Goal: Transaction & Acquisition: Book appointment/travel/reservation

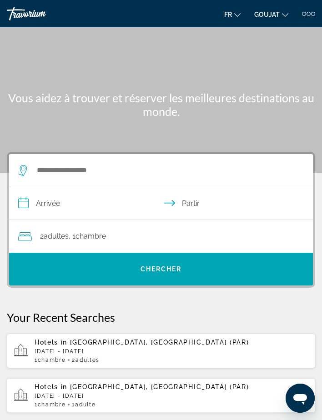
click at [275, 18] on font "GOUJAT" at bounding box center [266, 14] width 25 height 7
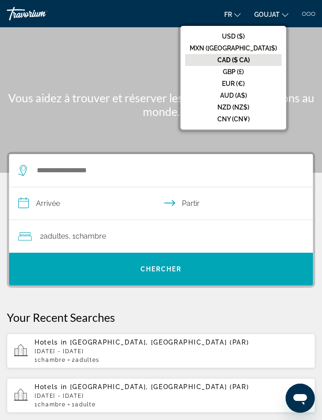
click at [250, 60] on font "CAD ($ CA)" at bounding box center [233, 59] width 32 height 7
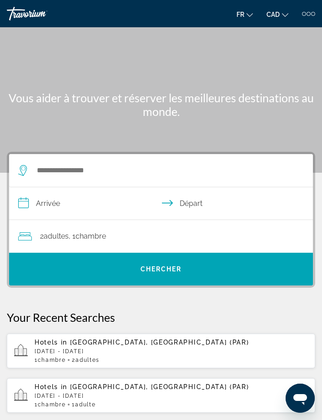
click at [238, 49] on div "Main content" at bounding box center [161, 86] width 322 height 173
click at [237, 14] on span "fr" at bounding box center [240, 14] width 8 height 7
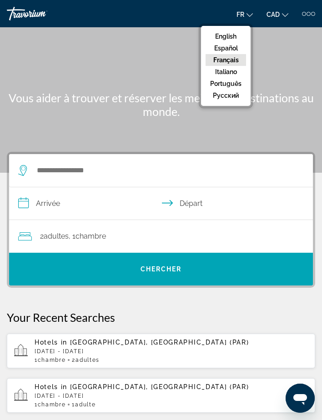
click at [304, 69] on div "Main content" at bounding box center [161, 86] width 322 height 173
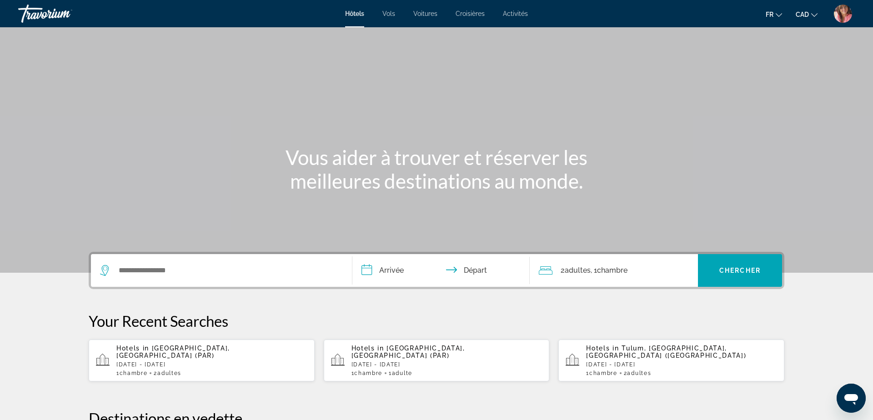
click at [321, 15] on img "User Menu" at bounding box center [843, 14] width 18 height 18
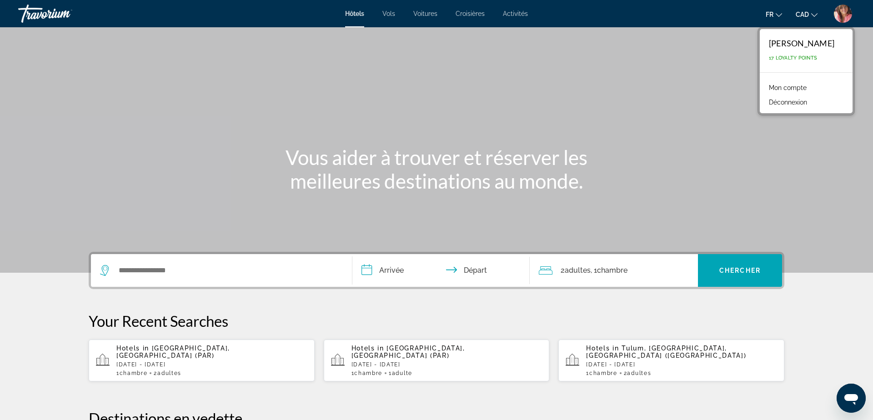
click at [321, 85] on link "Mon compte" at bounding box center [787, 88] width 47 height 12
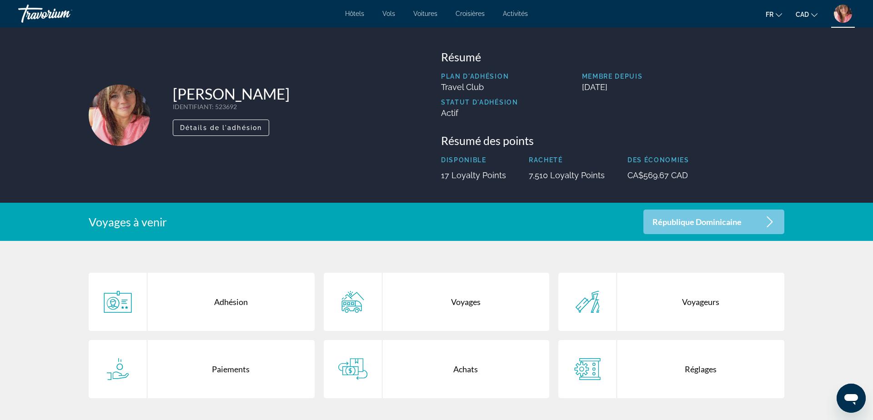
scroll to position [130, 0]
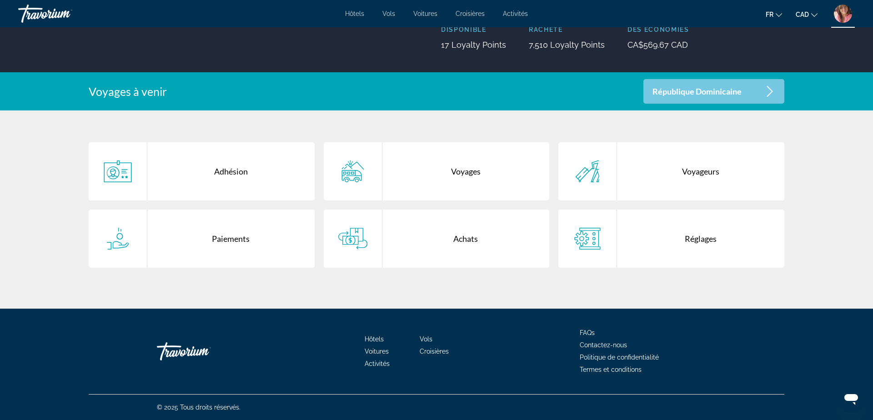
click at [321, 235] on div "Réglages" at bounding box center [700, 239] width 167 height 58
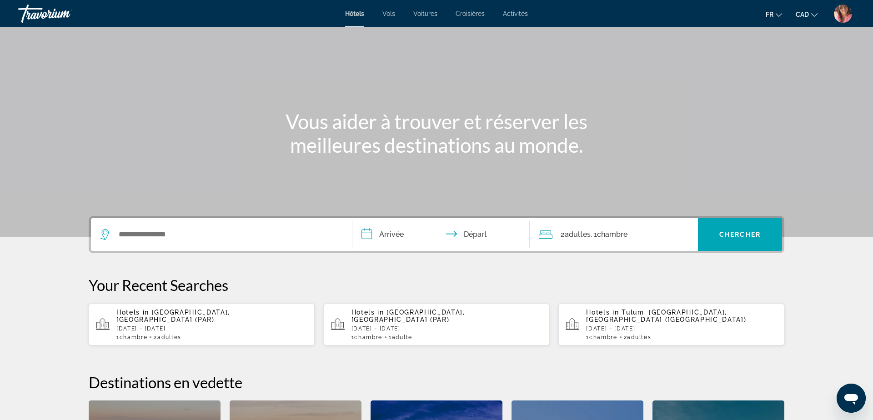
scroll to position [36, 0]
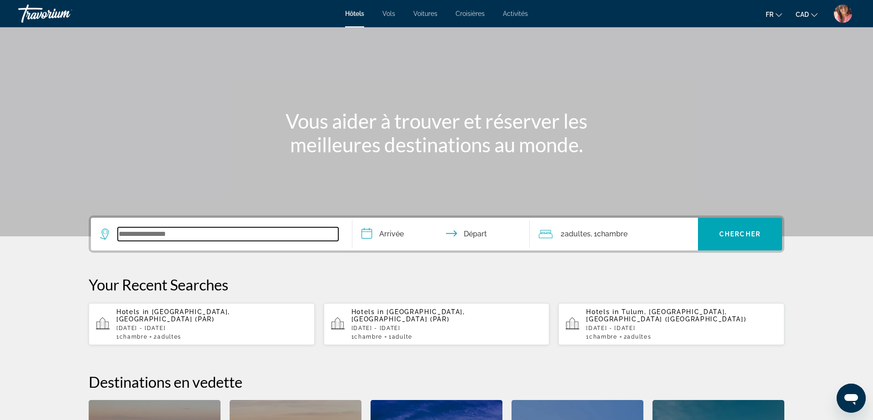
click at [321, 235] on input "Search widget" at bounding box center [228, 234] width 220 height 14
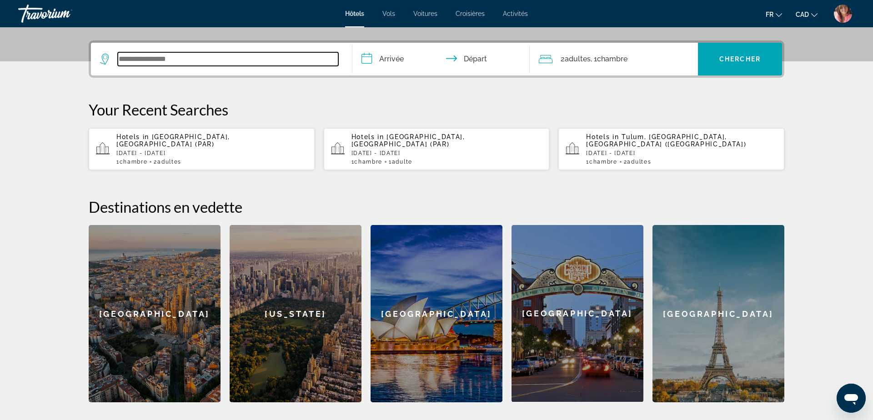
scroll to position [222, 0]
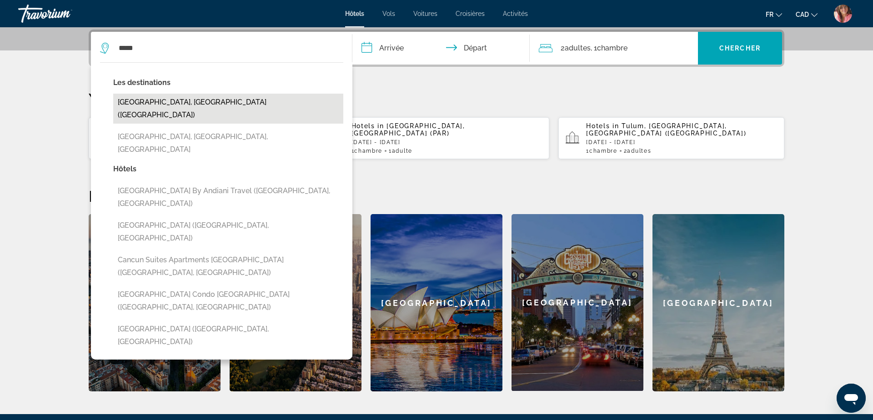
click at [149, 100] on button "[GEOGRAPHIC_DATA], [GEOGRAPHIC_DATA] ([GEOGRAPHIC_DATA])" at bounding box center [228, 109] width 230 height 30
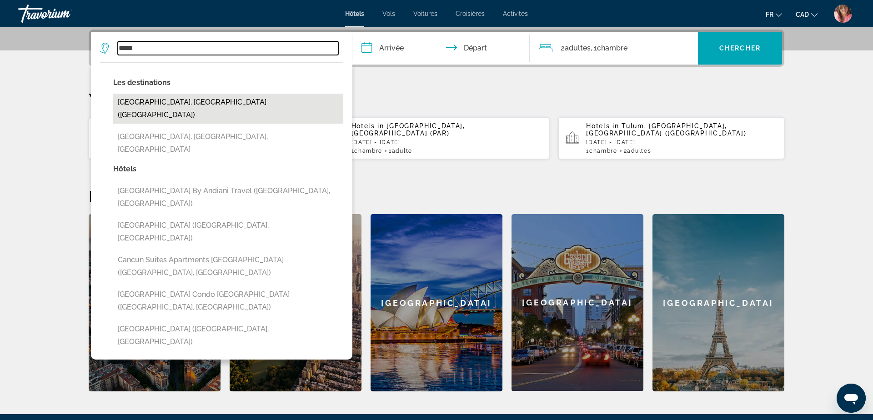
type input "**********"
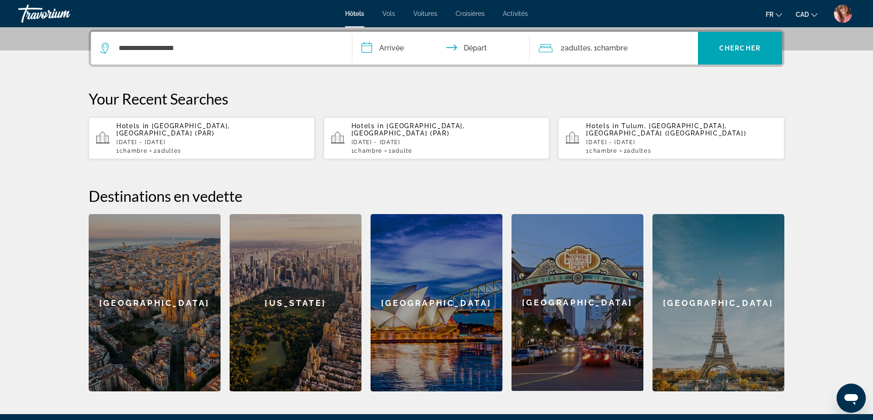
click at [321, 52] on input "**********" at bounding box center [442, 49] width 181 height 35
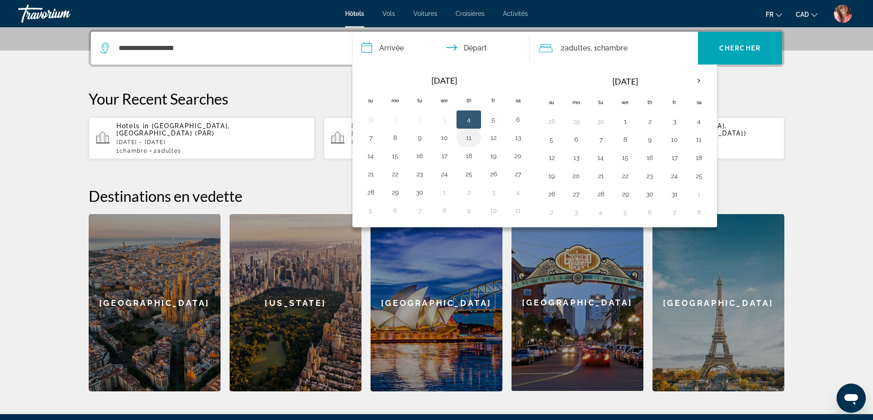
click at [321, 136] on button "11" at bounding box center [468, 137] width 15 height 13
click at [321, 135] on button "13" at bounding box center [517, 137] width 15 height 13
type input "**********"
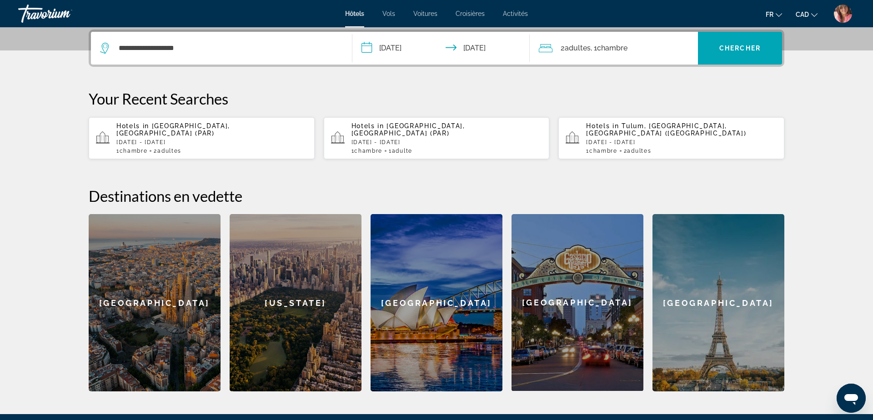
click at [321, 55] on div "2 Adulte Adultes , 1 Chambre pièces" at bounding box center [618, 48] width 159 height 33
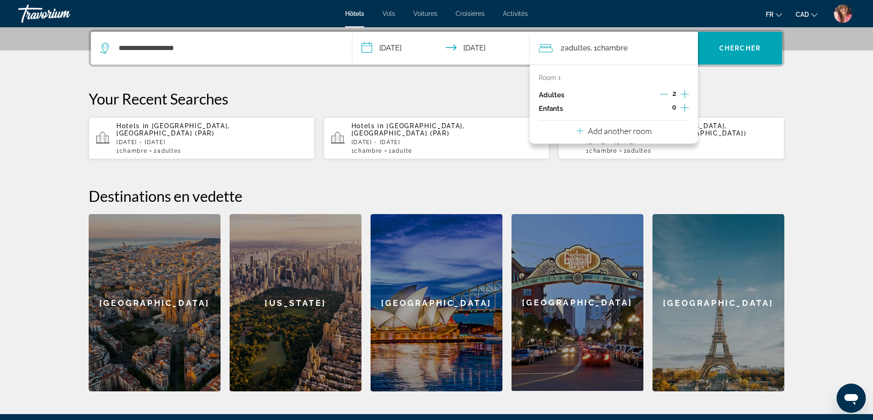
click at [321, 92] on icon "Increment adults" at bounding box center [685, 94] width 8 height 11
click at [321, 95] on icon "Decrement adults" at bounding box center [663, 94] width 8 height 8
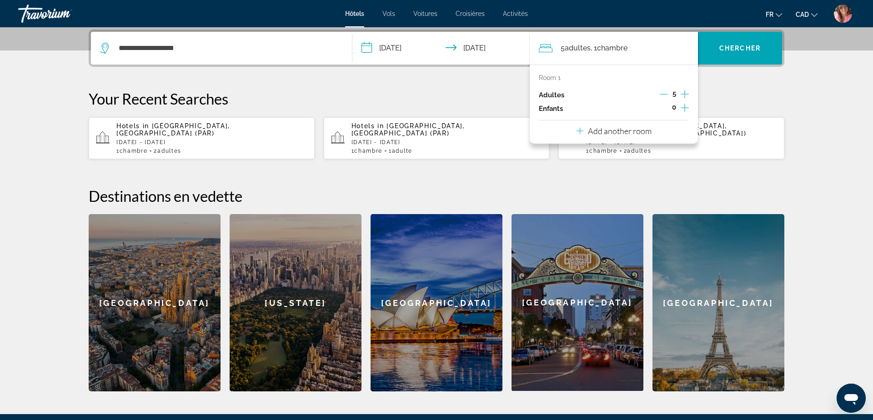
click at [321, 95] on icon "Decrement adults" at bounding box center [664, 94] width 8 height 8
click at [321, 110] on icon "Increment children" at bounding box center [685, 107] width 8 height 11
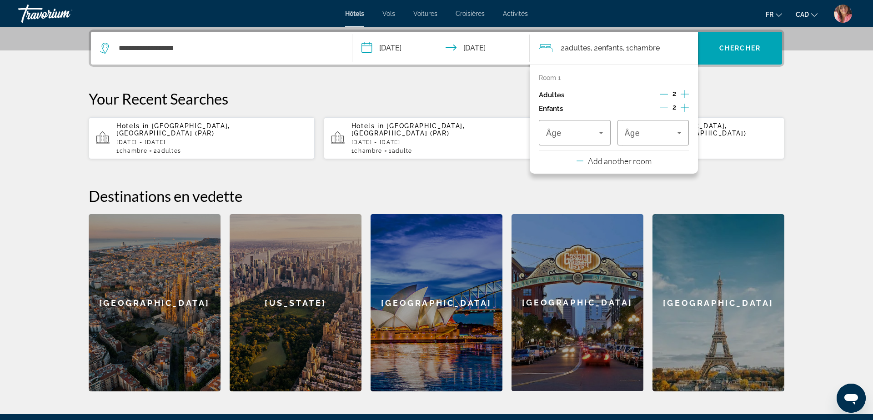
click at [321, 110] on icon "Increment children" at bounding box center [685, 107] width 8 height 11
click at [321, 192] on p "Add another room" at bounding box center [620, 193] width 64 height 10
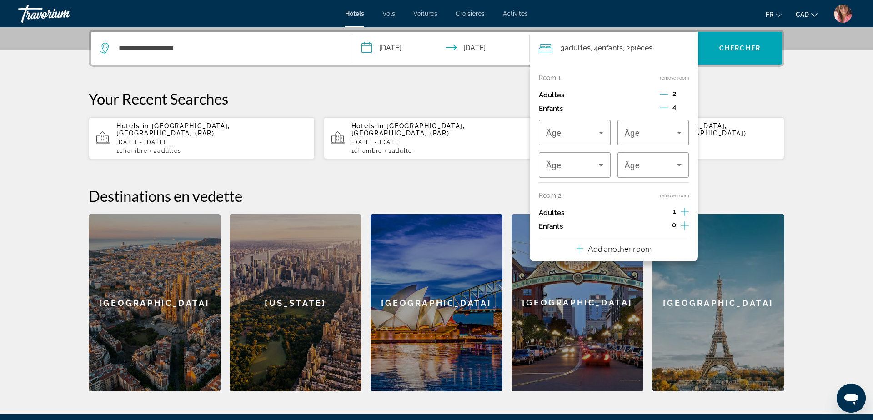
click at [321, 251] on p "Add another room" at bounding box center [620, 249] width 64 height 10
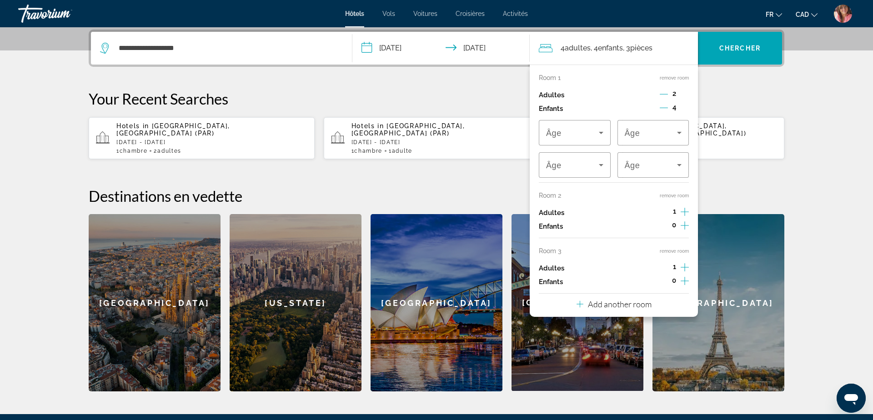
click at [321, 307] on p "Add another room" at bounding box center [620, 304] width 64 height 10
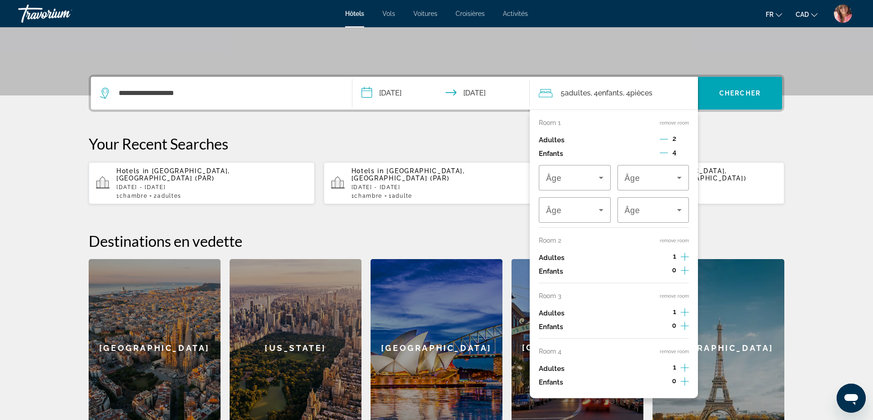
scroll to position [176, 0]
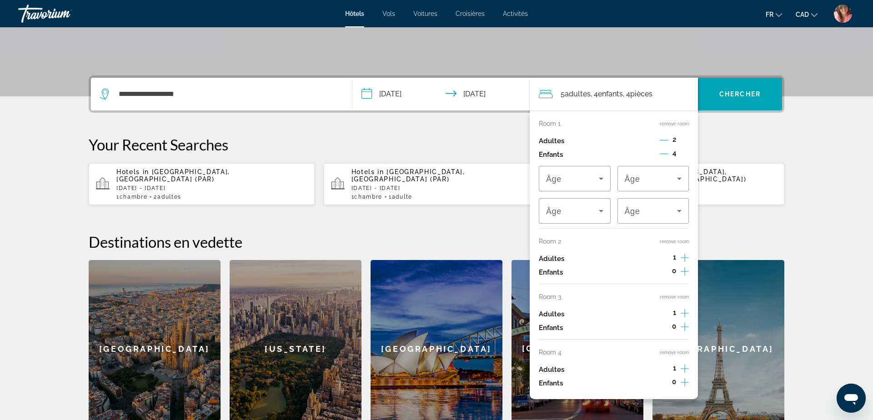
click at [321, 123] on button "remove room" at bounding box center [674, 124] width 29 height 6
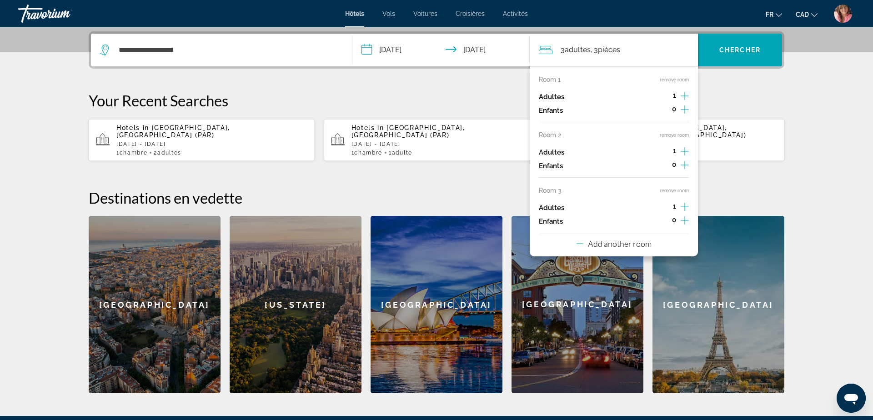
scroll to position [222, 0]
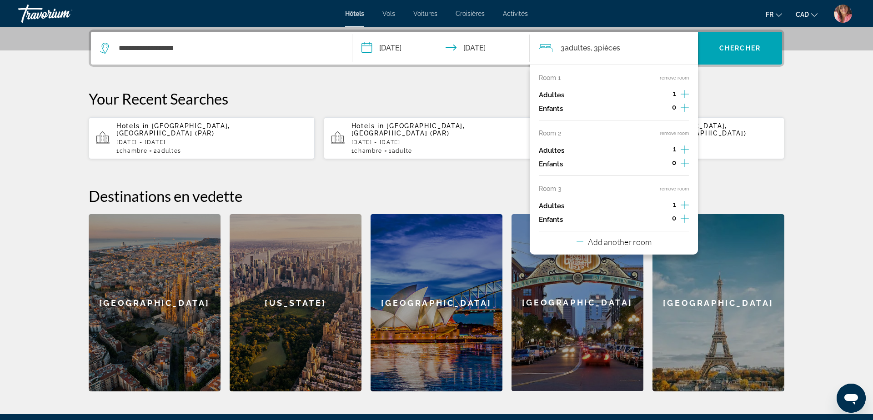
click at [321, 79] on button "remove room" at bounding box center [674, 78] width 29 height 6
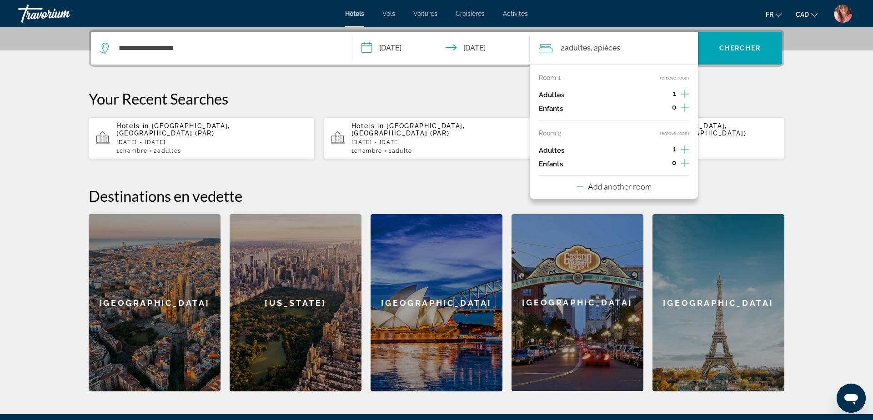
click at [321, 79] on button "remove room" at bounding box center [674, 78] width 29 height 6
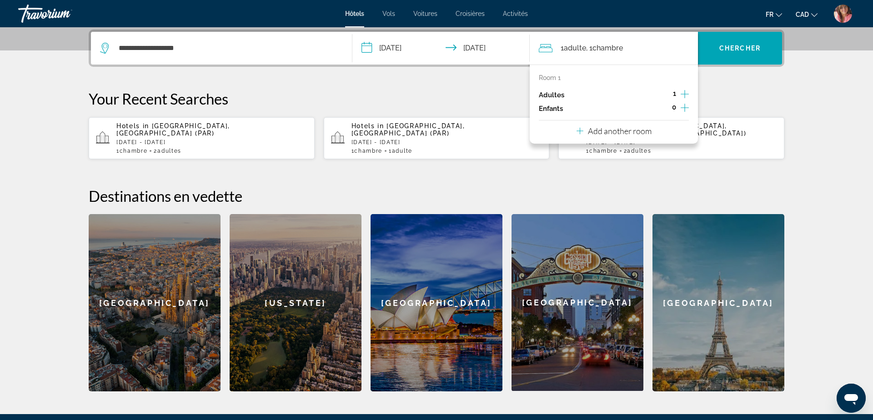
click at [321, 51] on span "Adulte" at bounding box center [575, 48] width 22 height 9
click at [321, 94] on icon "Increment adults" at bounding box center [685, 94] width 8 height 11
click at [321, 89] on div "**********" at bounding box center [436, 211] width 732 height 362
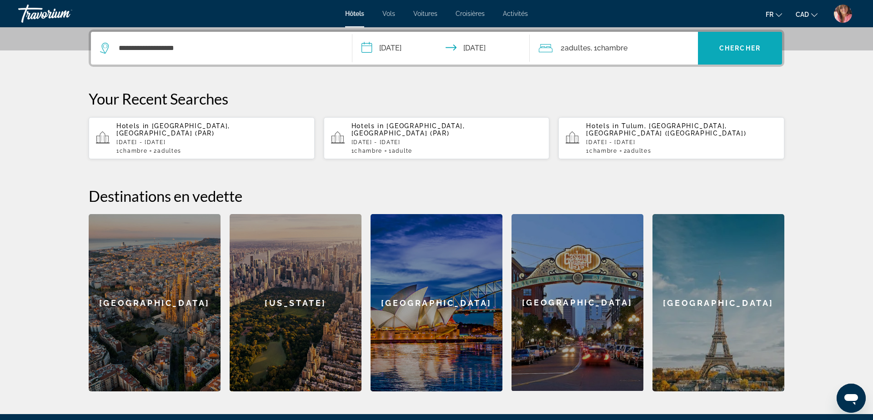
click at [321, 56] on span "Search widget" at bounding box center [740, 48] width 84 height 22
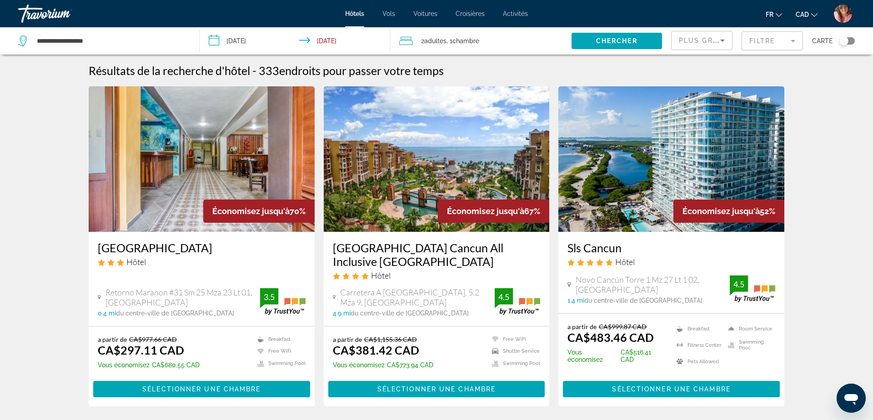
click at [251, 158] on img "Main content" at bounding box center [202, 158] width 226 height 145
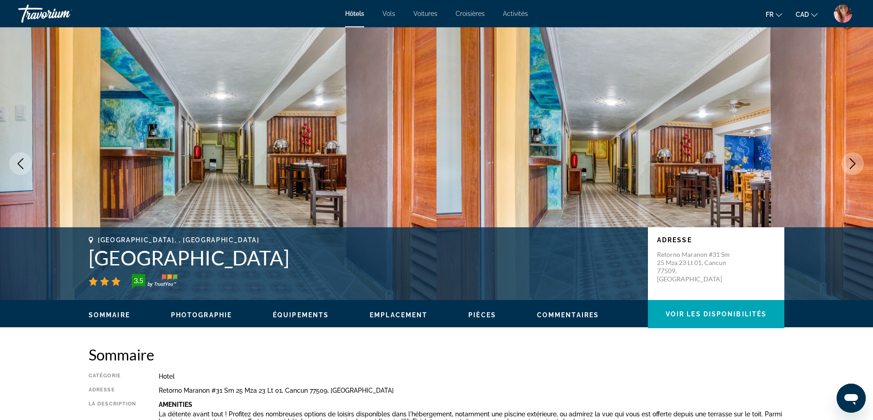
click at [321, 164] on icon "Next image" at bounding box center [853, 163] width 6 height 11
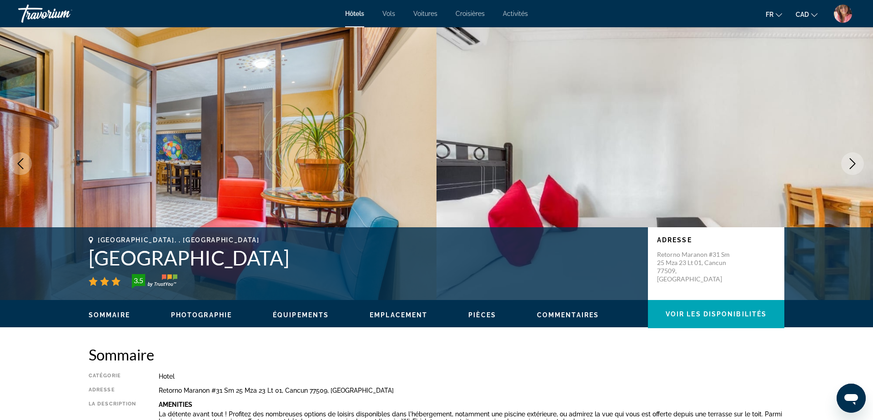
click at [321, 164] on icon "Next image" at bounding box center [853, 163] width 6 height 11
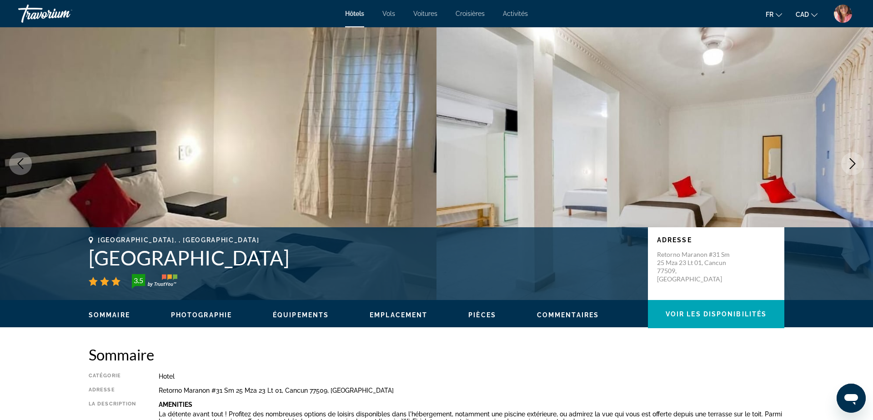
click at [321, 164] on icon "Next image" at bounding box center [853, 163] width 6 height 11
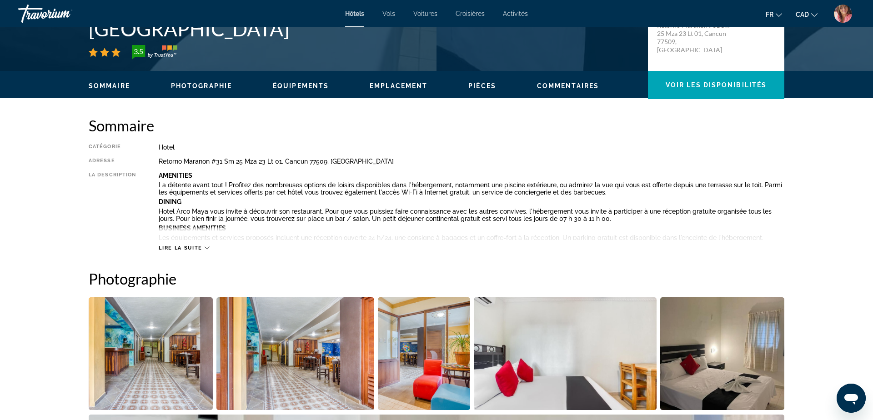
scroll to position [231, 0]
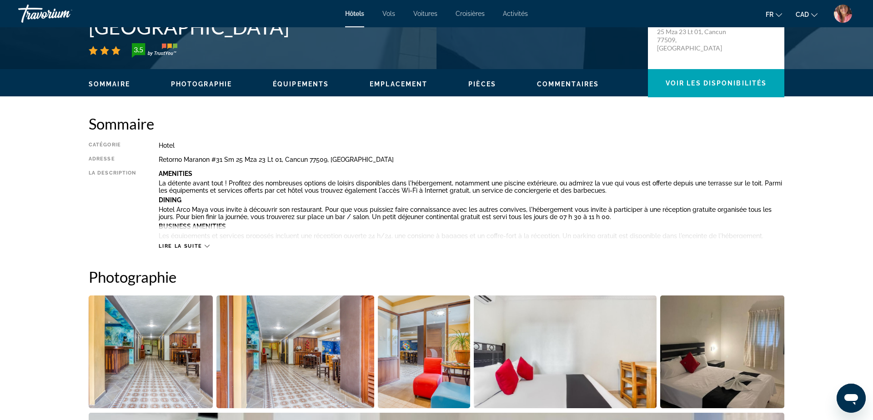
click at [206, 247] on icon "Main content" at bounding box center [207, 246] width 5 height 5
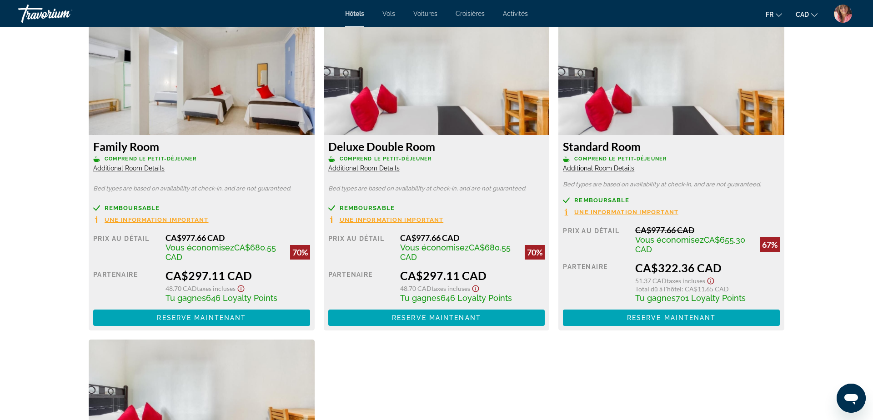
scroll to position [1541, 0]
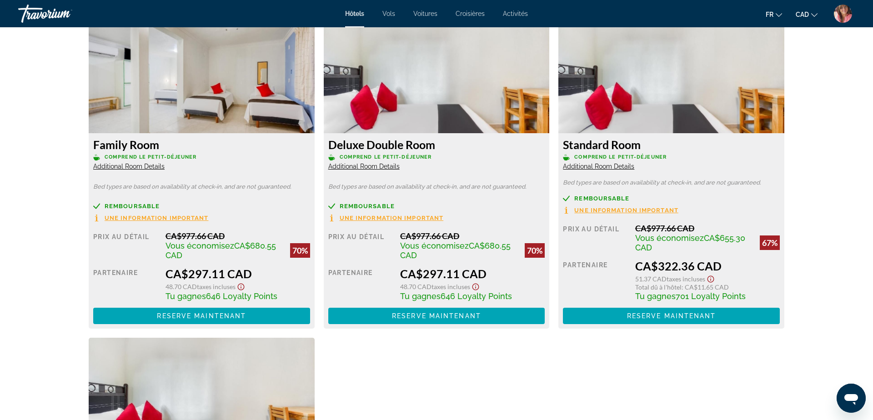
click at [247, 101] on img "Main content" at bounding box center [202, 77] width 226 height 114
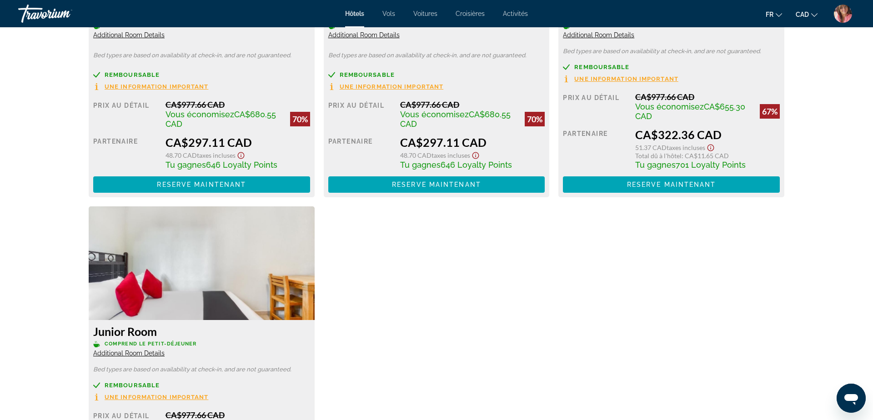
scroll to position [1672, 0]
click at [220, 182] on span "Reserve maintenant" at bounding box center [201, 184] width 89 height 7
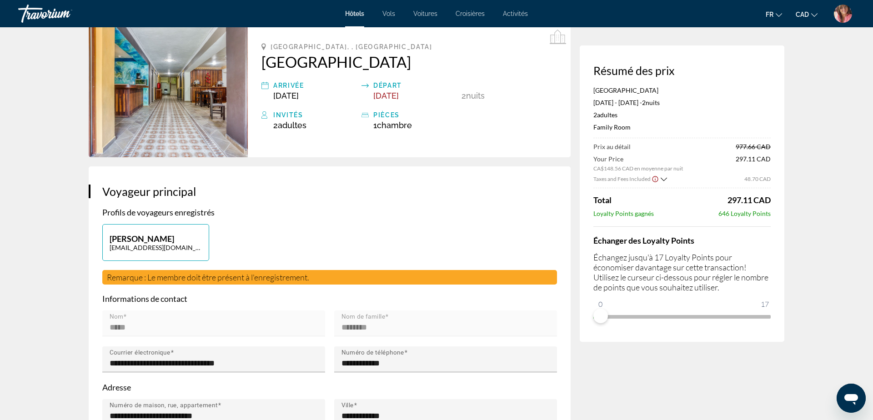
scroll to position [44, 0]
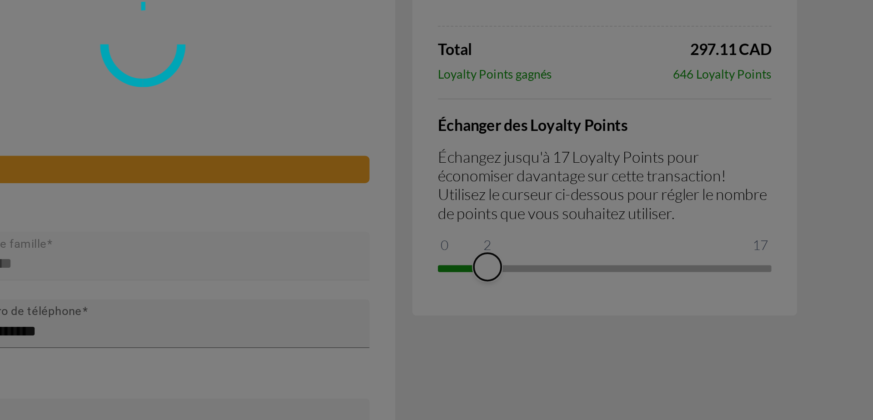
drag, startPoint x: 598, startPoint y: 315, endPoint x: 619, endPoint y: 315, distance: 20.9
click at [321, 327] on ngx-slider "0 17 2" at bounding box center [681, 328] width 177 height 2
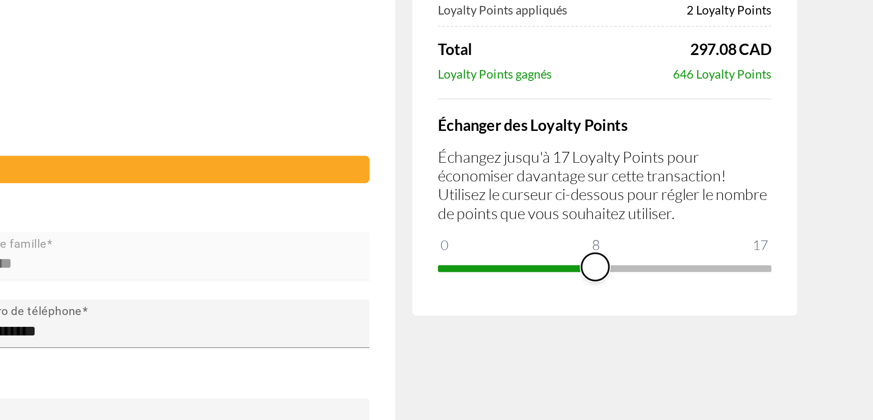
drag, startPoint x: 621, startPoint y: 324, endPoint x: 674, endPoint y: 328, distance: 53.3
click at [321, 328] on span "ngx-slider" at bounding box center [677, 328] width 15 height 15
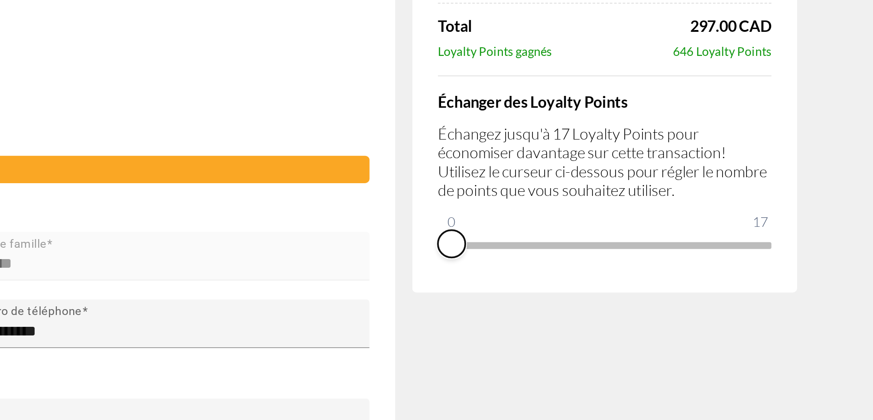
drag, startPoint x: 678, startPoint y: 325, endPoint x: 573, endPoint y: 325, distance: 105.5
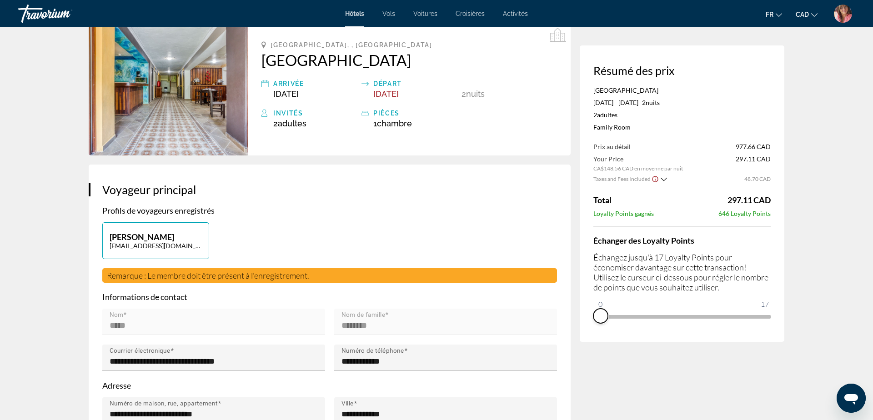
scroll to position [0, 0]
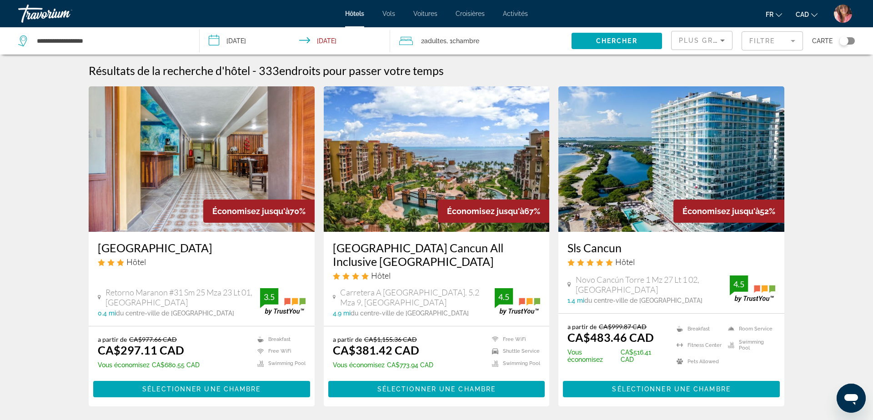
click at [321, 40] on span "Plus grandes économies" at bounding box center [733, 40] width 109 height 7
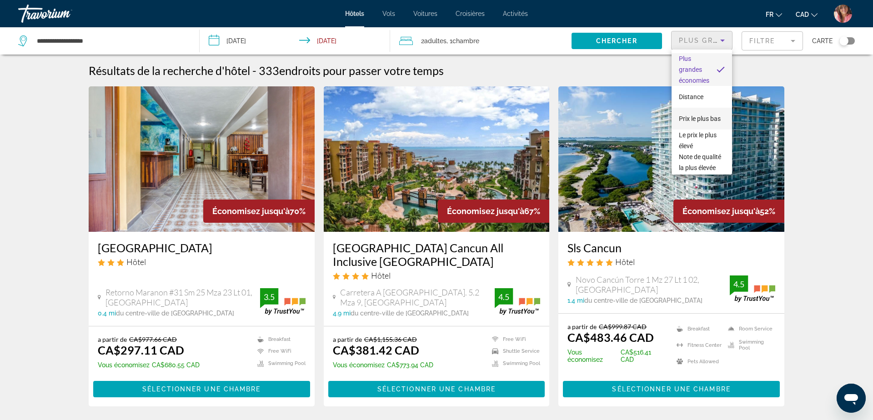
click at [321, 121] on span "Prix le plus bas" at bounding box center [700, 118] width 42 height 7
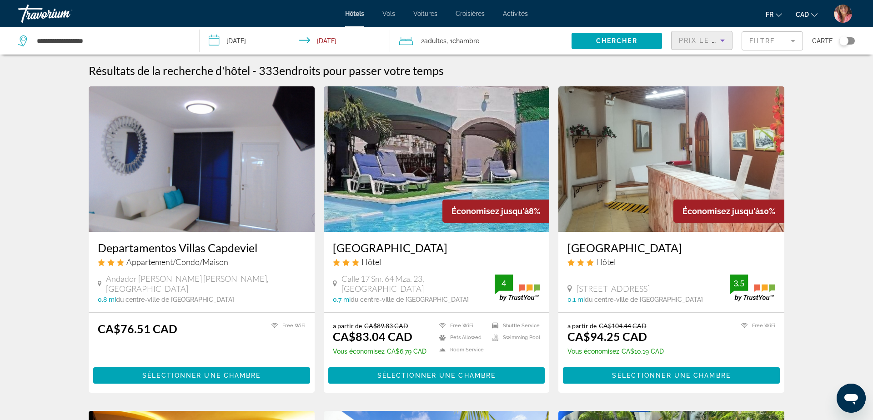
click at [321, 40] on input "**********" at bounding box center [297, 42] width 194 height 30
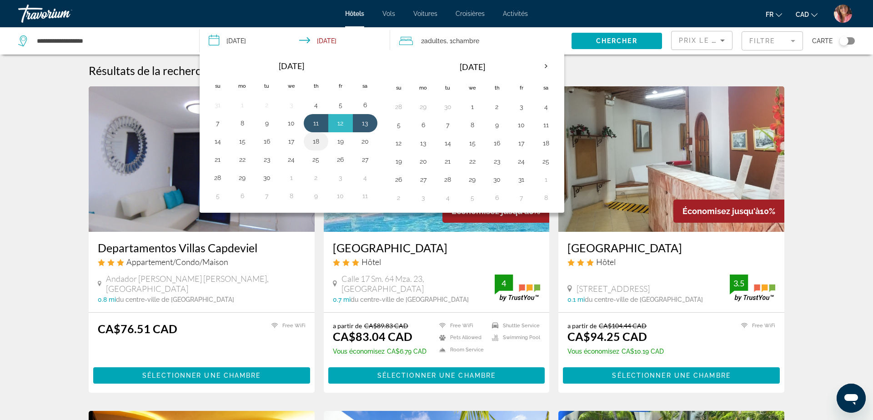
click at [317, 139] on button "18" at bounding box center [316, 141] width 15 height 13
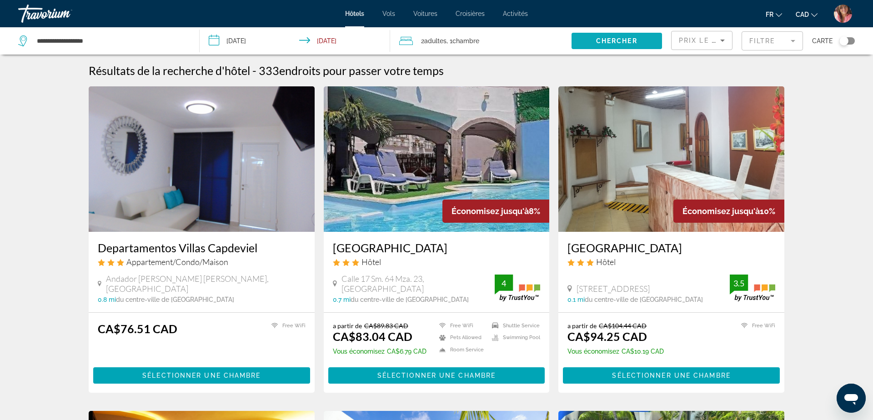
click at [321, 46] on span "Search widget" at bounding box center [616, 41] width 90 height 22
click at [321, 41] on span "Chercher" at bounding box center [616, 40] width 41 height 7
click at [321, 44] on input "**********" at bounding box center [297, 42] width 194 height 30
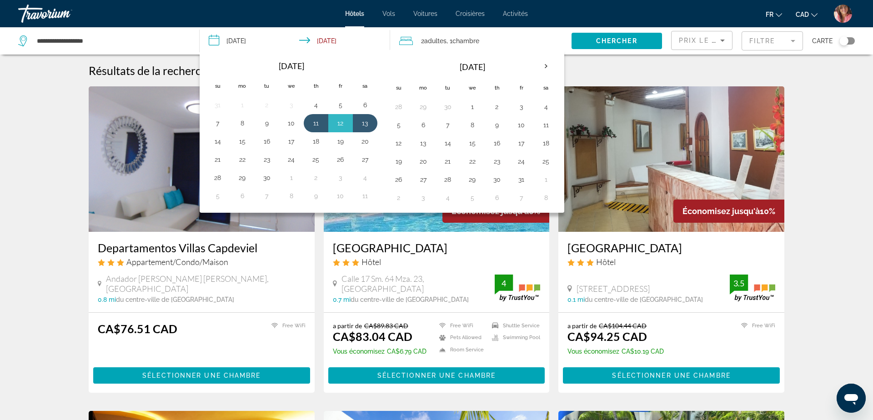
click at [236, 39] on input "**********" at bounding box center [297, 42] width 194 height 30
click at [318, 122] on button "11" at bounding box center [316, 123] width 15 height 13
click at [317, 139] on button "18" at bounding box center [316, 141] width 15 height 13
type input "**********"
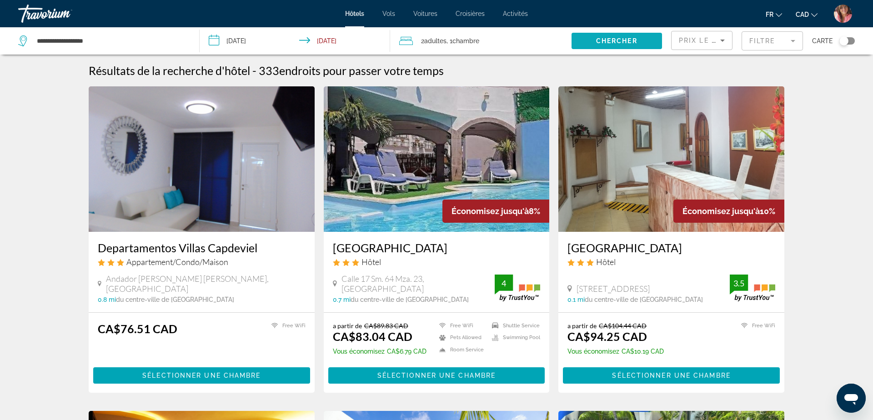
click at [321, 48] on span "Search widget" at bounding box center [616, 41] width 90 height 22
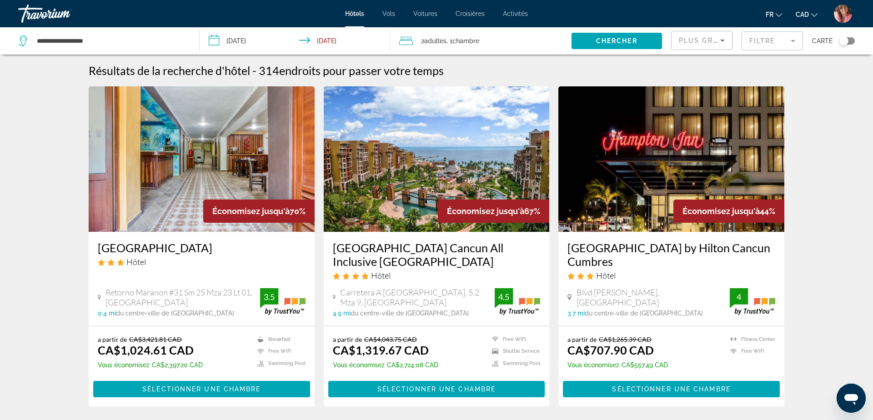
click at [321, 42] on span "Plus grandes économies" at bounding box center [733, 40] width 109 height 7
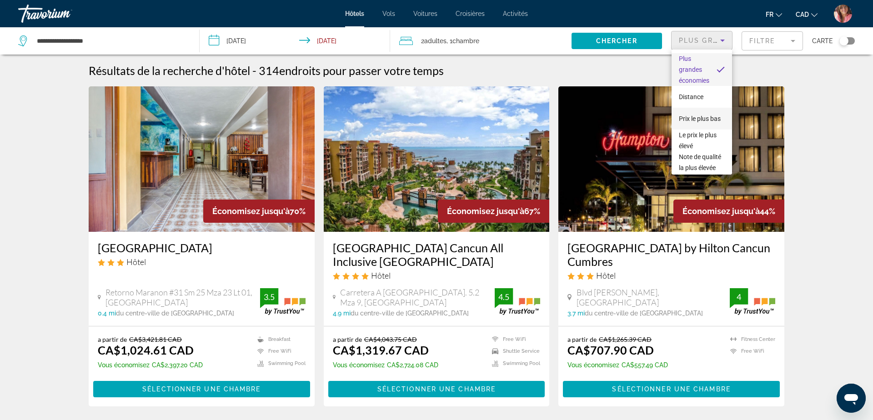
click at [321, 120] on span "Prix le plus bas" at bounding box center [700, 118] width 42 height 7
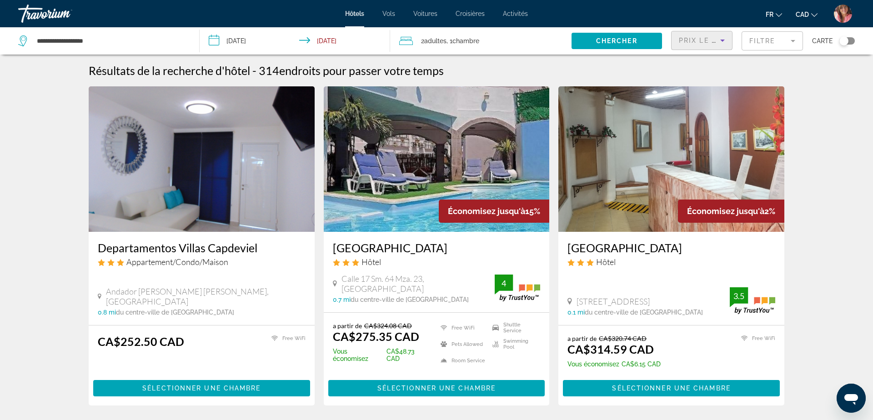
click at [321, 41] on span "Prix le plus bas" at bounding box center [714, 40] width 71 height 7
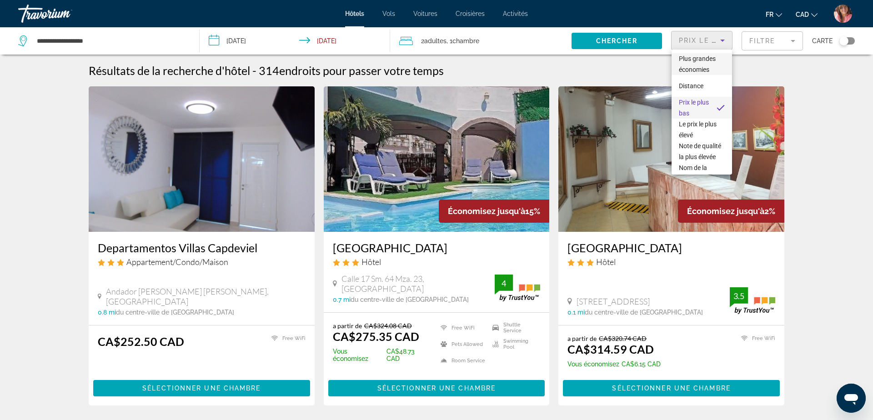
click at [321, 66] on span "Plus grandes économies" at bounding box center [697, 64] width 37 height 18
